Goal: Information Seeking & Learning: Learn about a topic

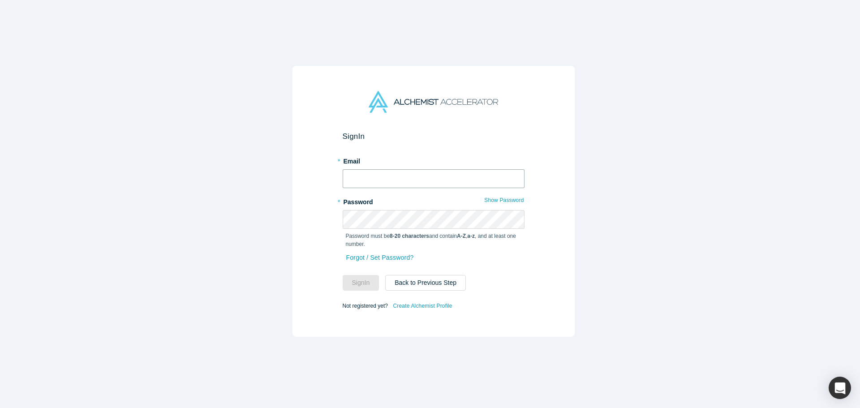
drag, startPoint x: 0, startPoint y: 0, endPoint x: 433, endPoint y: 180, distance: 468.4
click at [433, 180] on input "text" at bounding box center [434, 178] width 182 height 19
type input "[EMAIL_ADDRESS][DOMAIN_NAME]"
click at [343, 275] on button "Sign In" at bounding box center [361, 283] width 37 height 16
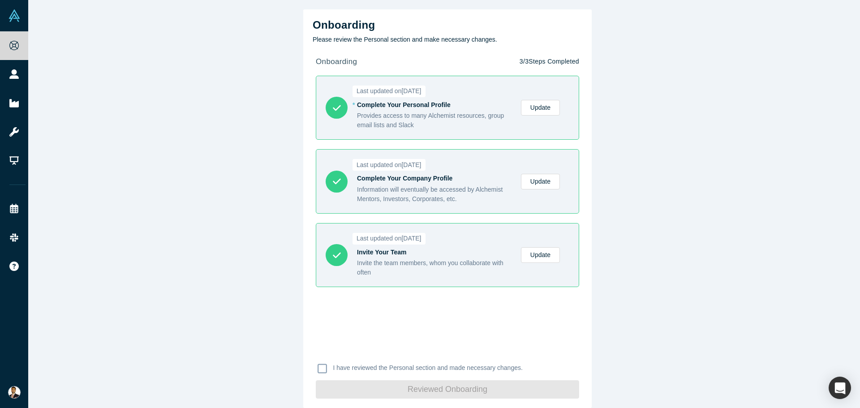
drag, startPoint x: 410, startPoint y: 168, endPoint x: 404, endPoint y: 168, distance: 5.8
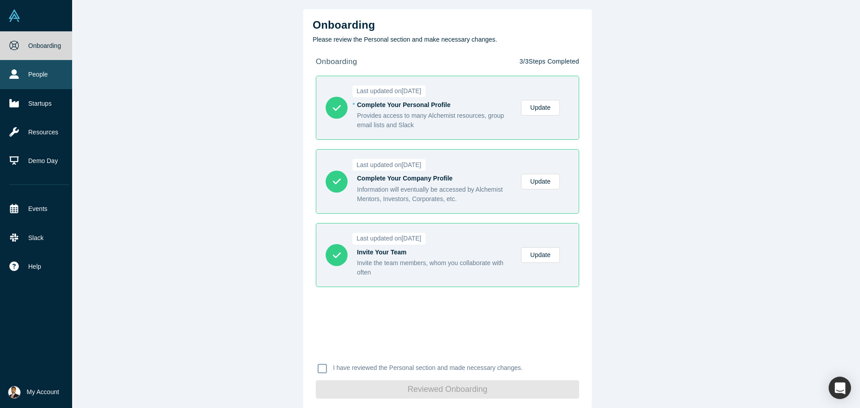
drag, startPoint x: 404, startPoint y: 168, endPoint x: 14, endPoint y: 73, distance: 401.4
click at [14, 73] on icon at bounding box center [13, 73] width 9 height 9
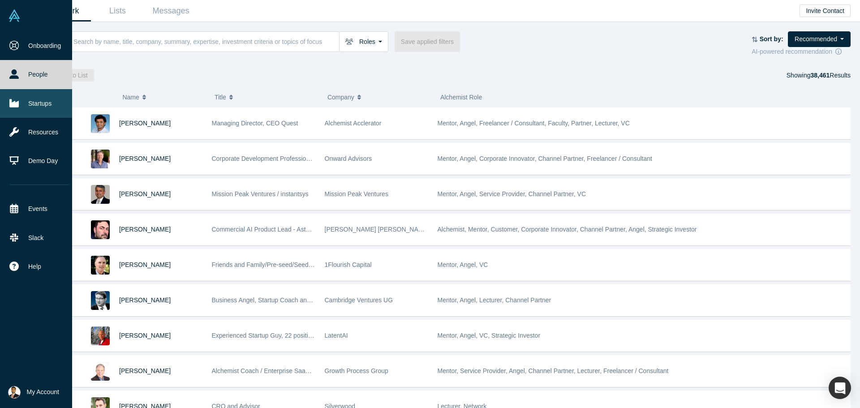
click at [44, 107] on link "Startups" at bounding box center [39, 103] width 79 height 29
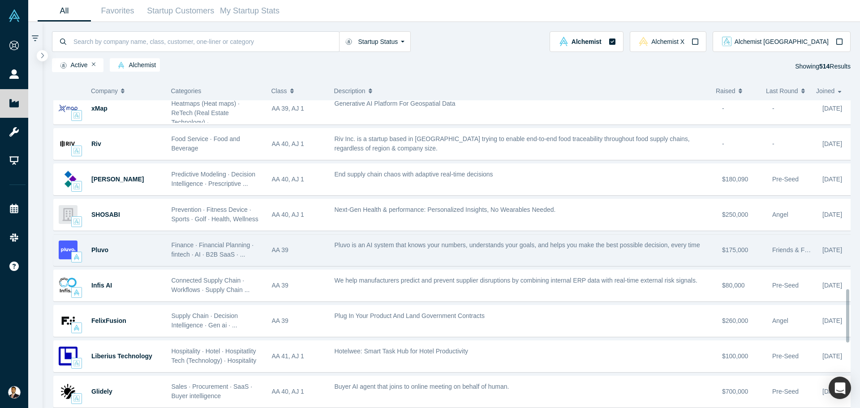
scroll to position [1105, 0]
